Goal: Task Accomplishment & Management: Manage account settings

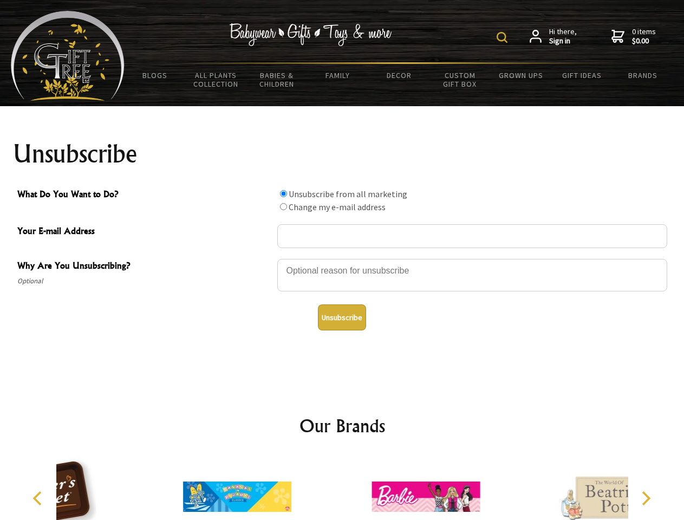
click at [504, 37] on img at bounding box center [502, 37] width 11 height 11
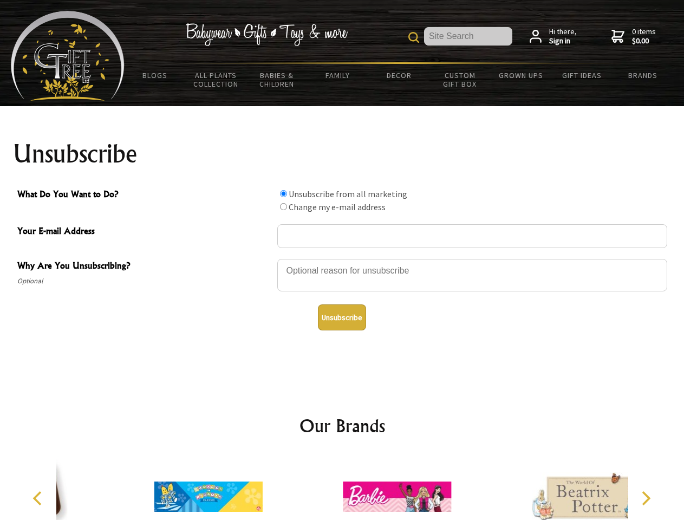
click at [342, 258] on div at bounding box center [472, 277] width 390 height 38
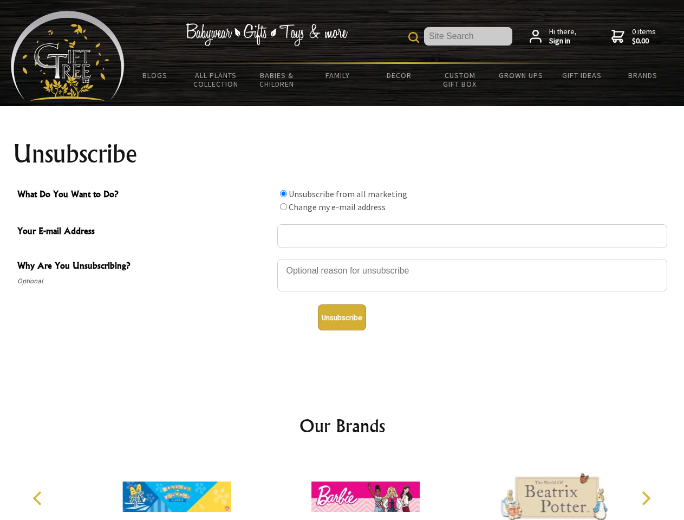
click at [283, 193] on input "What Do You Want to Do?" at bounding box center [283, 193] width 7 height 7
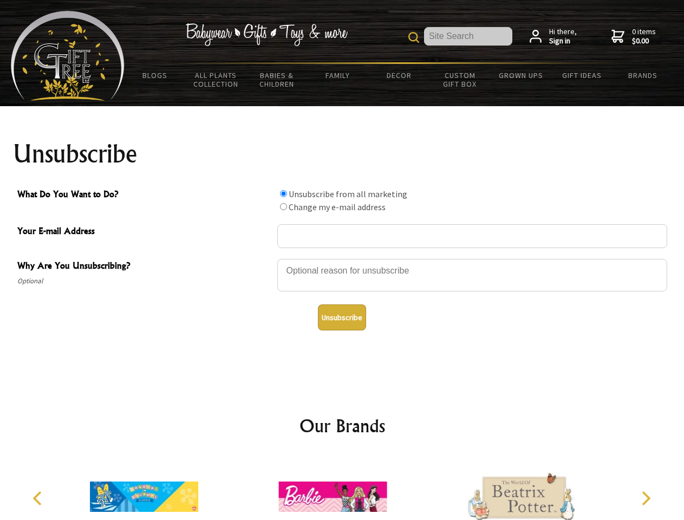
click at [283, 206] on input "What Do You Want to Do?" at bounding box center [283, 206] width 7 height 7
radio input "true"
click at [342, 317] on button "Unsubscribe" at bounding box center [342, 317] width 48 height 26
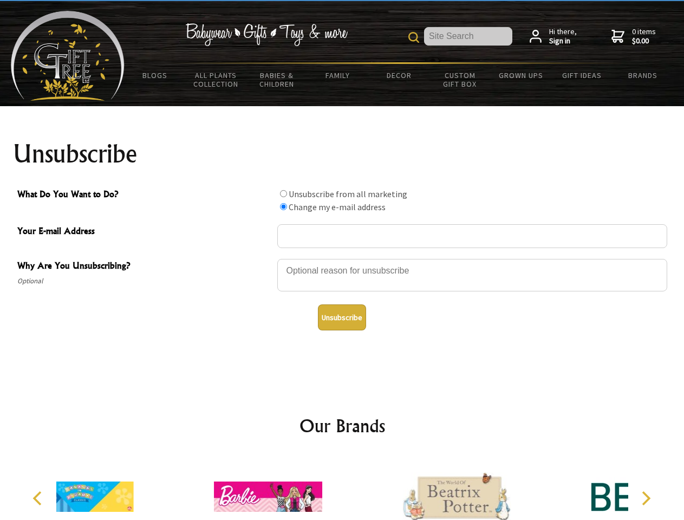
click at [342, 488] on div at bounding box center [268, 498] width 188 height 84
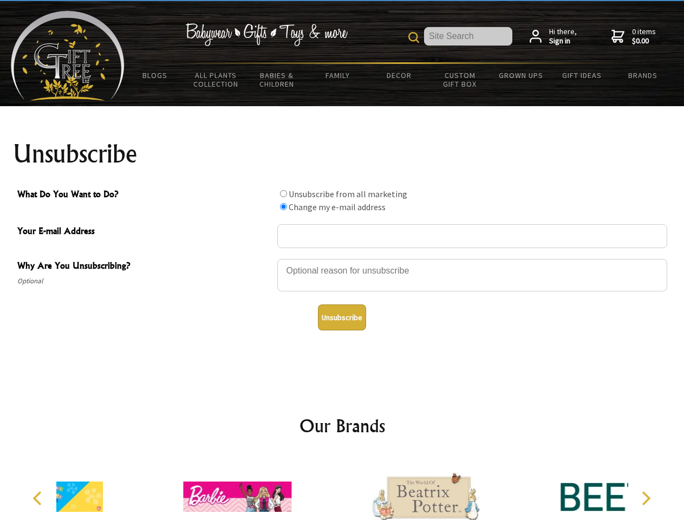
click at [39, 498] on icon "Previous" at bounding box center [38, 498] width 14 height 14
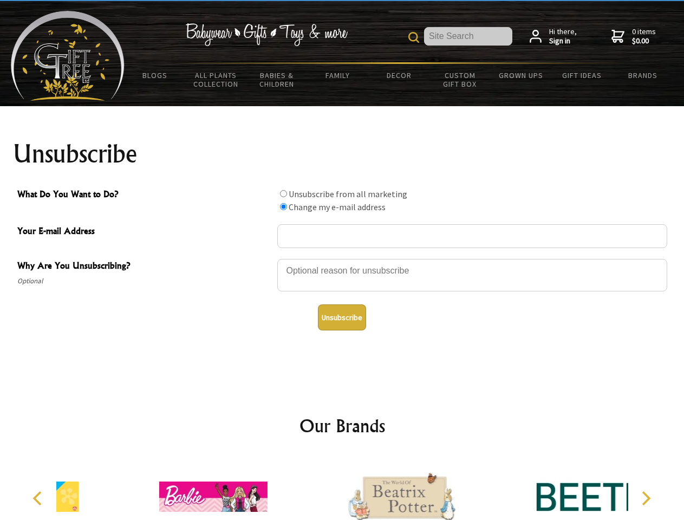
click at [646, 498] on icon "Next" at bounding box center [645, 498] width 14 height 14
